Goal: Task Accomplishment & Management: Use online tool/utility

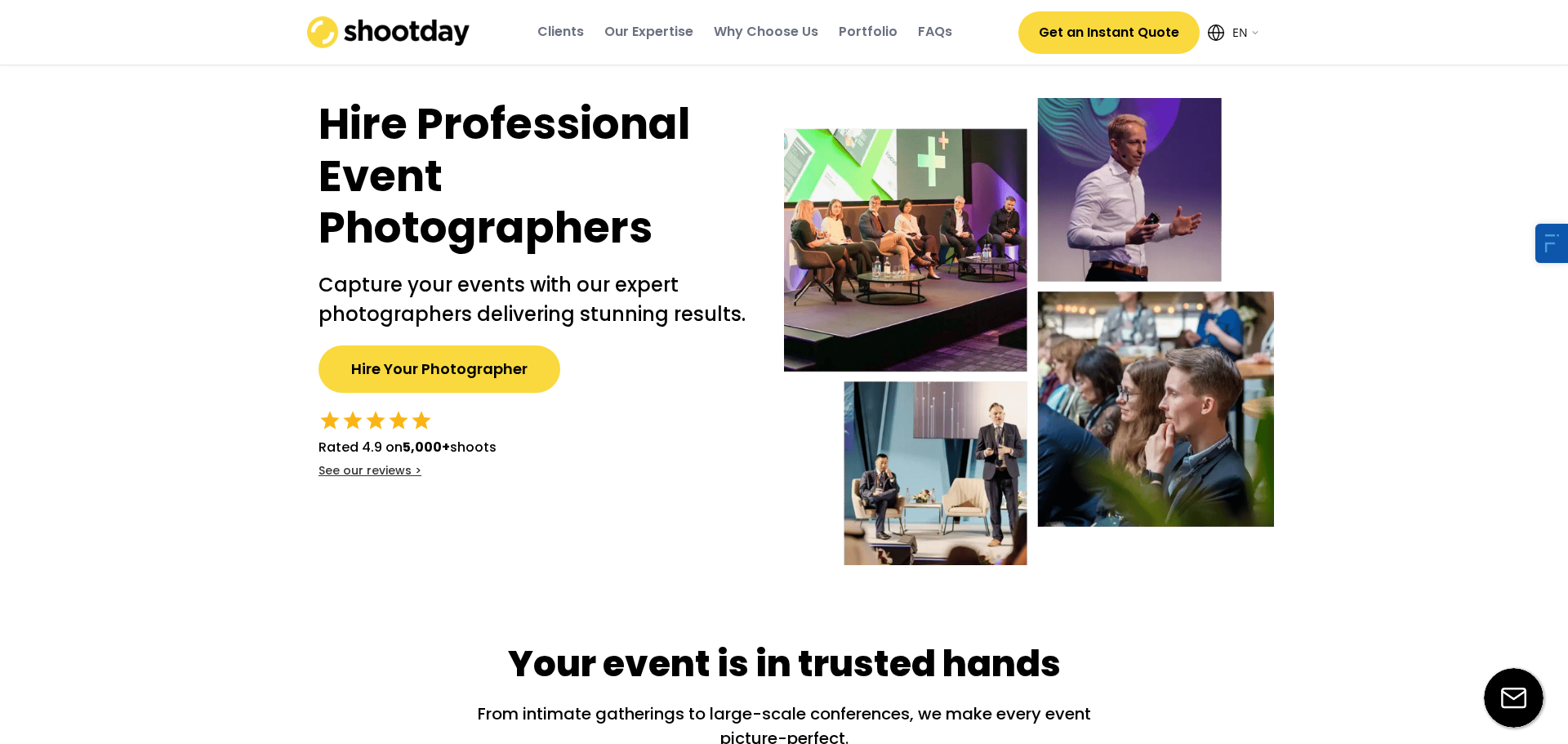
select select ""en""
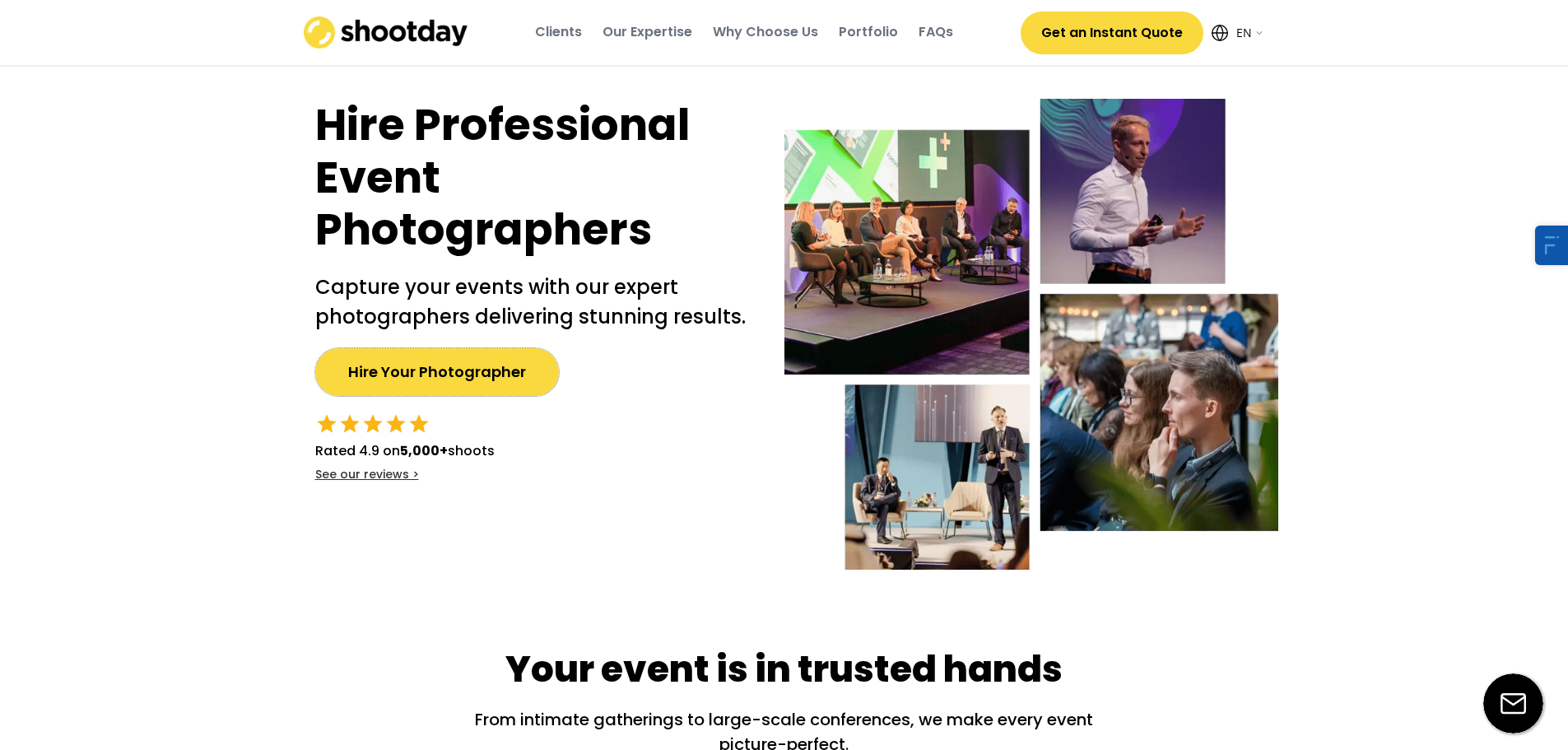
click at [474, 379] on button "Hire Your Photographer" at bounding box center [437, 372] width 243 height 48
